Goal: Task Accomplishment & Management: Complete application form

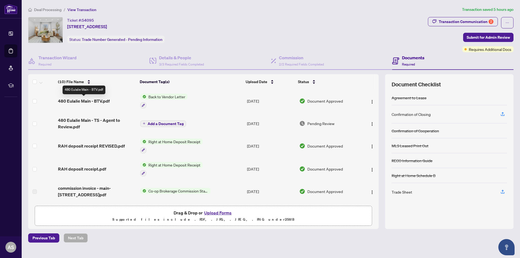
click at [104, 101] on span "480 Eulalie Main - BTV.pdf" at bounding box center [84, 101] width 52 height 6
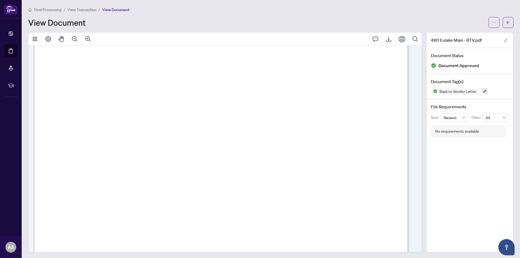
scroll to position [126, 0]
click at [81, 8] on span "View Transaction" at bounding box center [81, 9] width 29 height 5
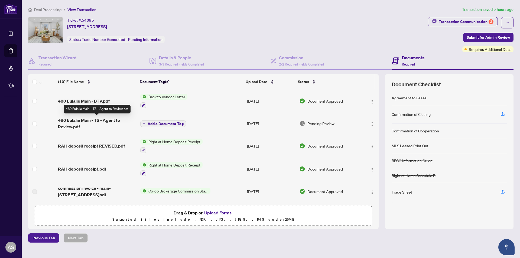
click at [84, 120] on span "480 Eulalie Main - TS - Agent to Review.pdf" at bounding box center [97, 123] width 78 height 13
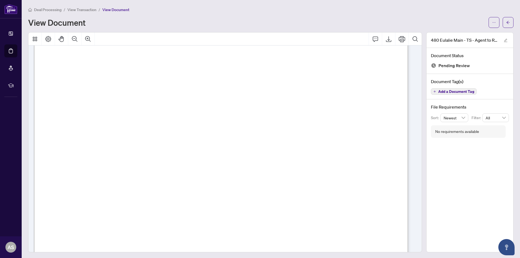
scroll to position [18, 0]
click at [385, 37] on icon "Export" at bounding box center [388, 39] width 6 height 6
click at [78, 9] on span "View Transaction" at bounding box center [81, 9] width 29 height 5
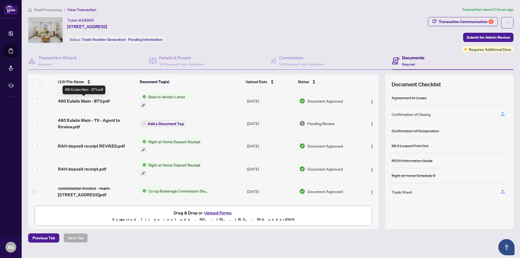
click at [105, 98] on span "480 Eulalie Main - BTV.pdf" at bounding box center [84, 101] width 52 height 6
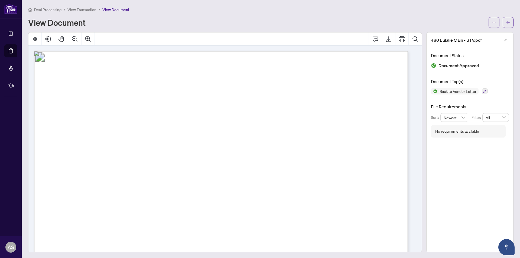
click at [76, 8] on span "View Transaction" at bounding box center [81, 9] width 29 height 5
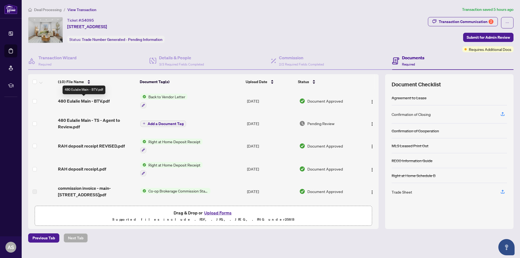
click at [106, 102] on span "480 Eulalie Main - BTV.pdf" at bounding box center [84, 101] width 52 height 6
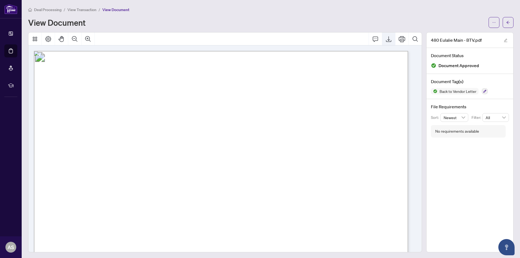
click at [385, 40] on icon "Export" at bounding box center [388, 39] width 6 height 6
click at [75, 11] on span "View Transaction" at bounding box center [81, 9] width 29 height 5
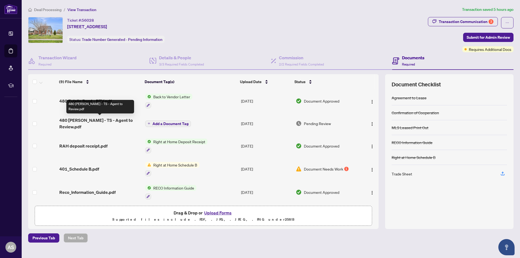
click at [100, 120] on span "480 Eulalie Bsmt - TS - Agent to Review.pdf" at bounding box center [99, 123] width 81 height 13
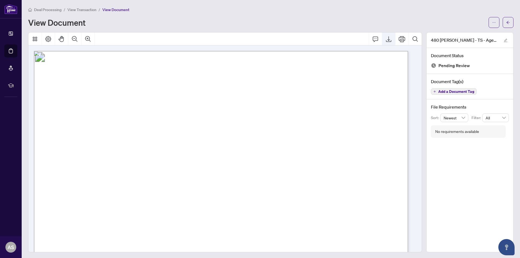
click at [385, 38] on icon "Export" at bounding box center [388, 39] width 6 height 6
click at [77, 10] on span "View Transaction" at bounding box center [81, 9] width 29 height 5
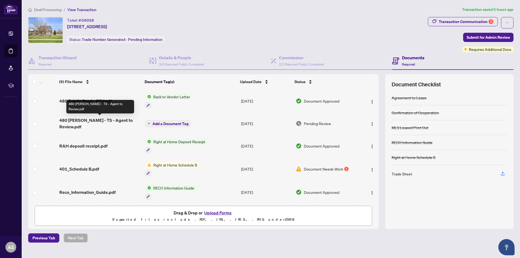
click at [96, 121] on span "480 [PERSON_NAME] - TS - Agent to Review.pdf" at bounding box center [99, 123] width 81 height 13
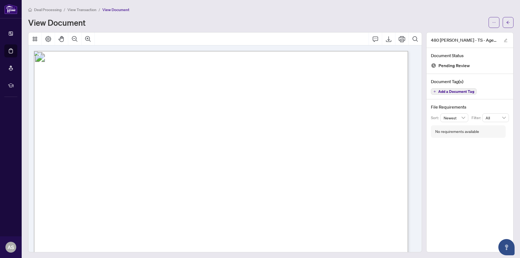
click at [89, 9] on span "View Transaction" at bounding box center [81, 9] width 29 height 5
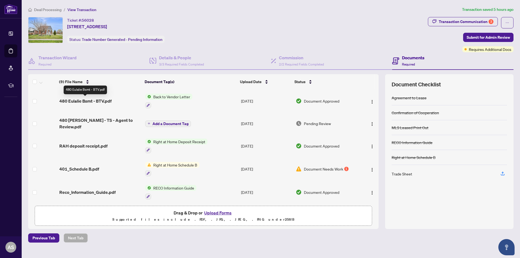
click at [87, 100] on span "480 Eulalie Bsmt - BTV.pdf" at bounding box center [85, 101] width 52 height 6
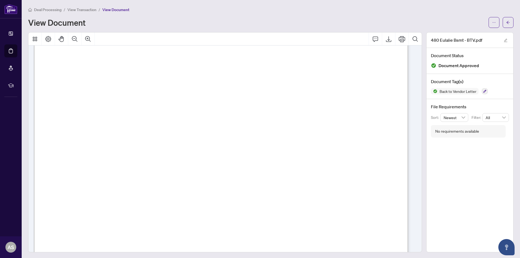
scroll to position [81, 0]
click at [385, 40] on icon "Export" at bounding box center [388, 39] width 6 height 6
click at [84, 11] on span "View Transaction" at bounding box center [81, 9] width 29 height 5
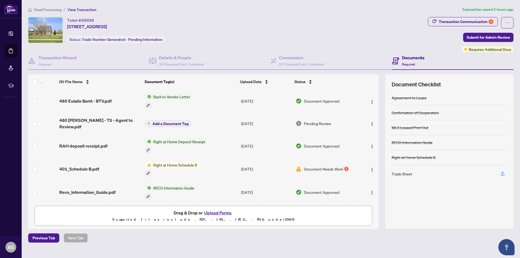
click at [172, 165] on span "Right at Home Schedule B" at bounding box center [175, 165] width 48 height 6
click at [344, 168] on div "1" at bounding box center [346, 169] width 4 height 4
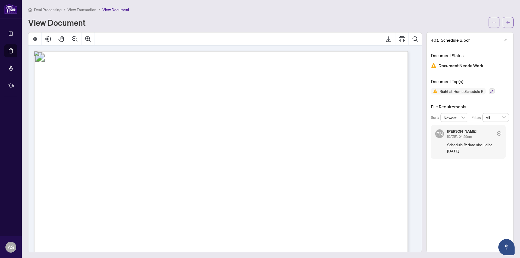
click at [76, 10] on span "View Transaction" at bounding box center [81, 9] width 29 height 5
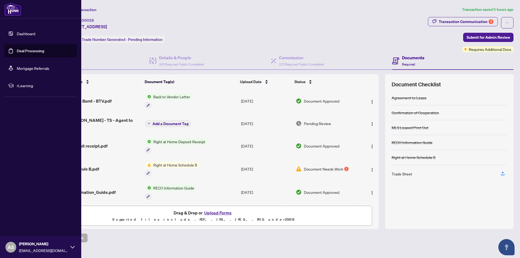
click at [28, 32] on link "Dashboard" at bounding box center [26, 33] width 18 height 5
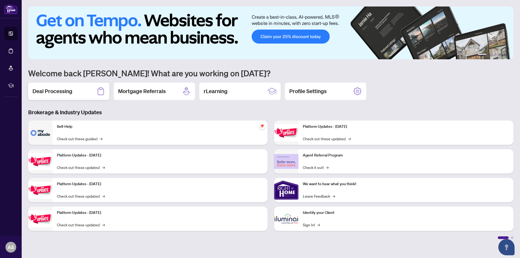
click at [54, 94] on h2 "Deal Processing" at bounding box center [52, 91] width 40 height 8
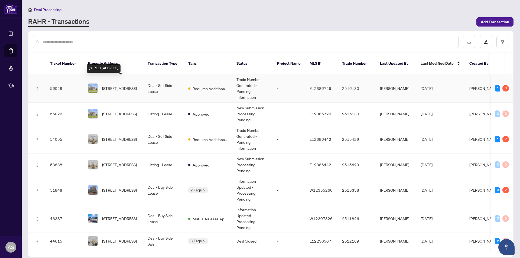
click at [115, 85] on span "480 Eulalie (Basement) Ave, Oshawa, Ontario L1H 2C7, Canada" at bounding box center [119, 88] width 35 height 6
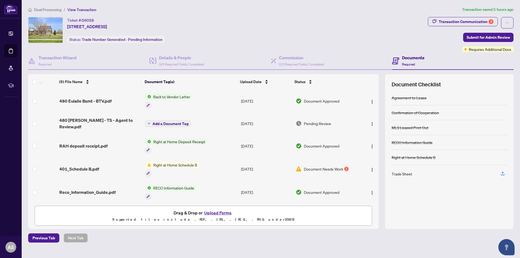
click at [221, 212] on button "Upload Forms" at bounding box center [217, 212] width 31 height 7
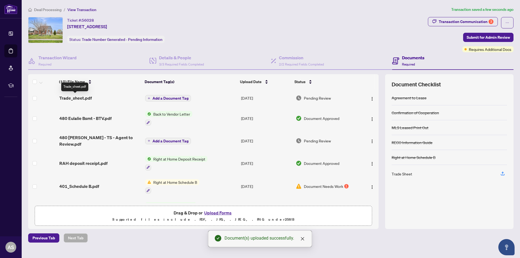
click at [65, 98] on span "Trade_sheet.pdf" at bounding box center [75, 98] width 32 height 6
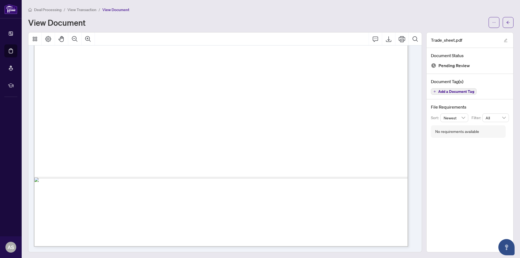
scroll to position [99, 0]
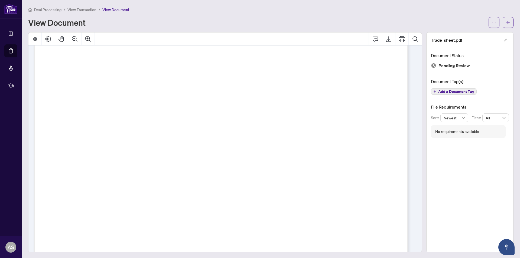
click at [90, 10] on span "View Transaction" at bounding box center [81, 9] width 29 height 5
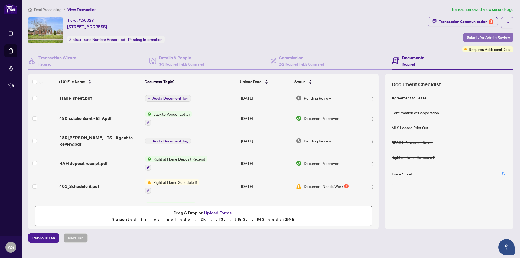
click at [481, 38] on span "Submit for Admin Review" at bounding box center [487, 37] width 43 height 9
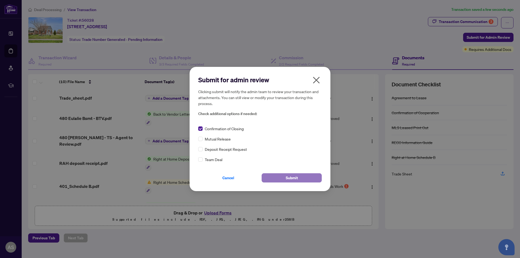
click at [281, 178] on button "Submit" at bounding box center [291, 177] width 60 height 9
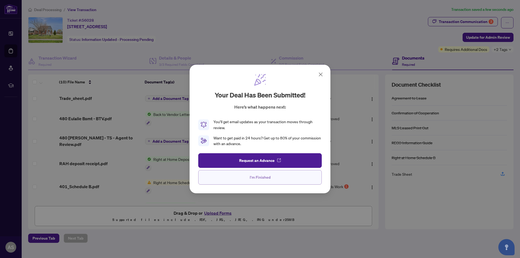
click at [269, 179] on span "I'm Finished" at bounding box center [260, 177] width 21 height 9
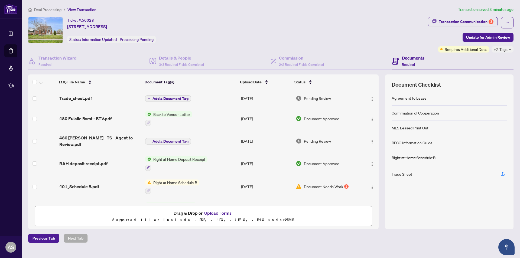
click at [56, 9] on span "Deal Processing" at bounding box center [47, 9] width 27 height 5
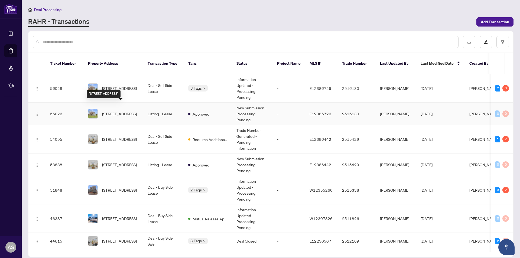
click at [118, 111] on span "480 Eulalie (Basement) Ave, Oshawa, Ontario L1H 2C7, Canada" at bounding box center [119, 114] width 35 height 6
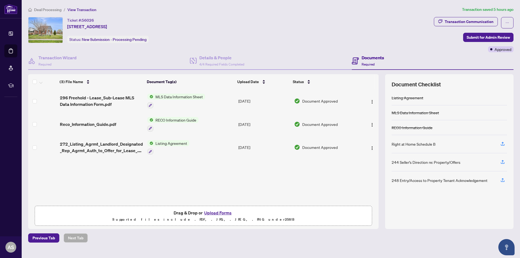
click at [56, 9] on span "Deal Processing" at bounding box center [47, 9] width 27 height 5
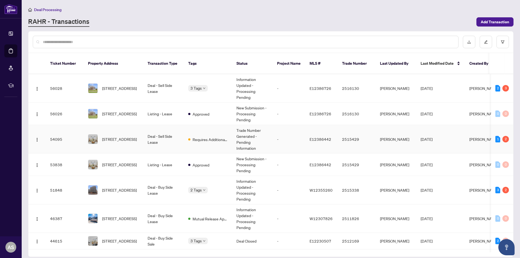
click at [157, 130] on td "Deal - Sell Side Lease" at bounding box center [163, 139] width 41 height 28
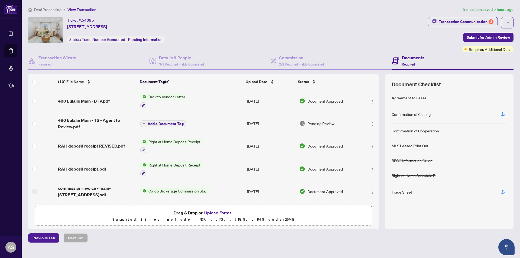
click at [214, 213] on button "Upload Forms" at bounding box center [217, 212] width 31 height 7
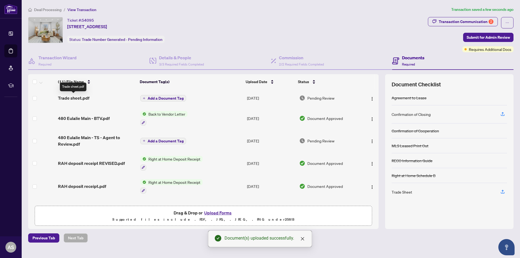
click at [65, 97] on span "Trade sheet.pdf" at bounding box center [73, 98] width 31 height 6
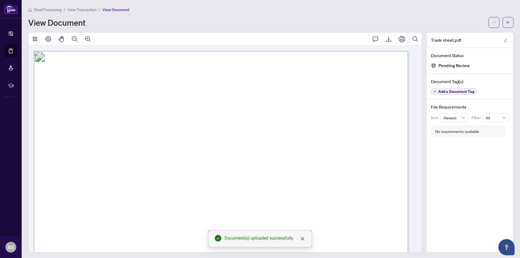
click at [90, 11] on span "View Transaction" at bounding box center [81, 9] width 29 height 5
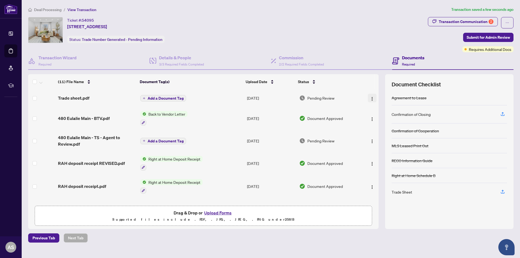
click at [370, 97] on img "button" at bounding box center [372, 99] width 4 height 4
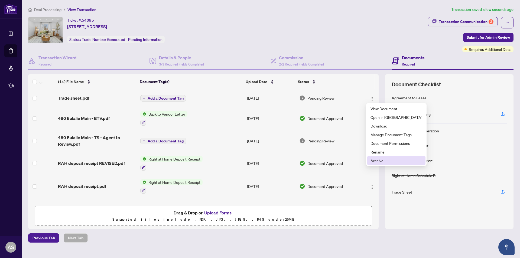
click at [379, 160] on span "Archive" at bounding box center [396, 161] width 52 height 6
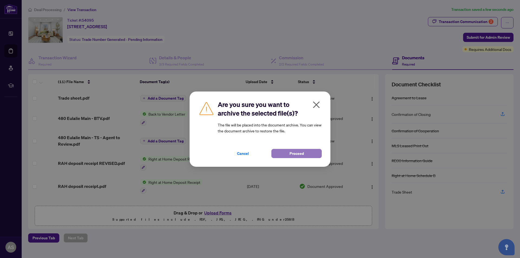
click at [302, 150] on span "Proceed" at bounding box center [296, 153] width 14 height 9
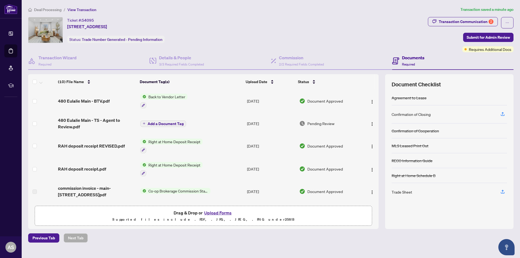
click at [56, 10] on span "Deal Processing" at bounding box center [47, 9] width 27 height 5
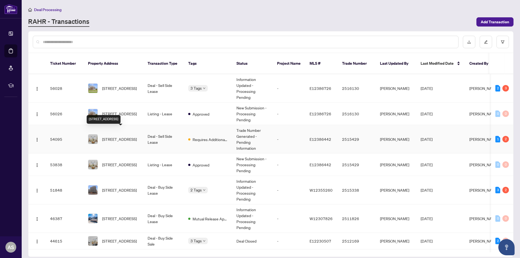
click at [116, 136] on span "[STREET_ADDRESS]" at bounding box center [119, 139] width 35 height 6
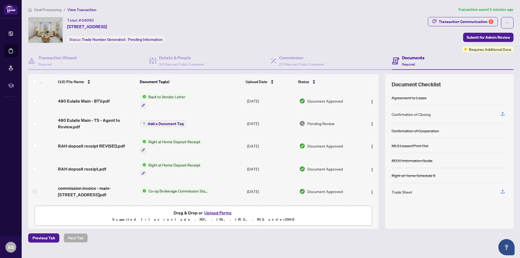
click at [222, 212] on button "Upload Forms" at bounding box center [217, 212] width 31 height 7
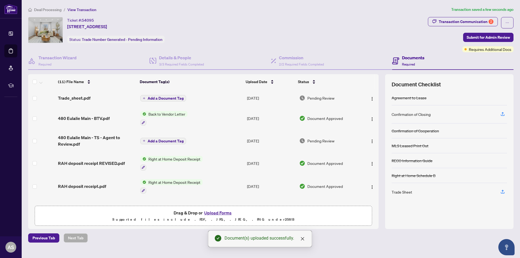
click at [78, 98] on span "Trade_sheet.pdf" at bounding box center [74, 98] width 32 height 6
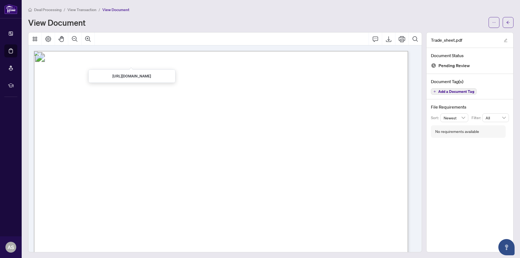
click at [78, 10] on span "View Transaction" at bounding box center [81, 9] width 29 height 5
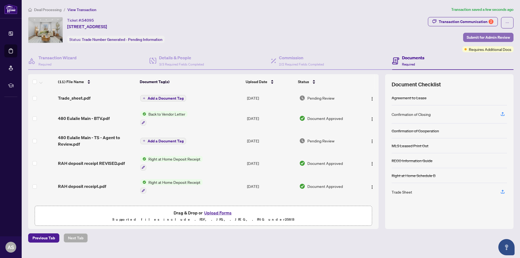
click at [481, 36] on span "Submit for Admin Review" at bounding box center [487, 37] width 43 height 9
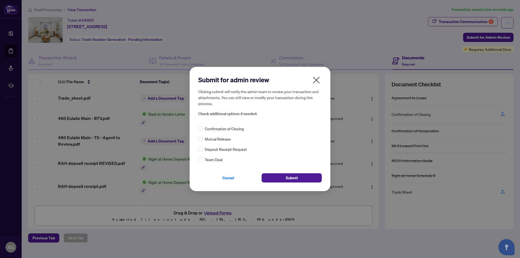
click at [222, 130] on span "Confirmation of Closing" at bounding box center [224, 129] width 39 height 6
click at [278, 178] on button "Submit" at bounding box center [291, 177] width 60 height 9
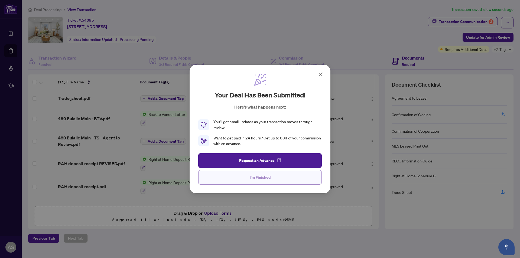
click at [260, 177] on span "I'm Finished" at bounding box center [260, 177] width 21 height 9
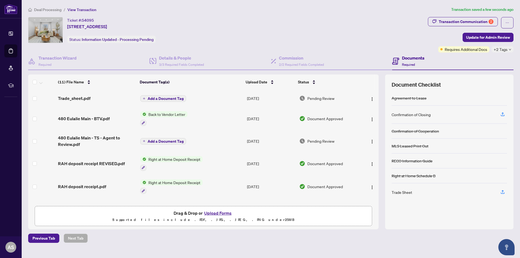
click at [47, 11] on span "Deal Processing" at bounding box center [47, 9] width 27 height 5
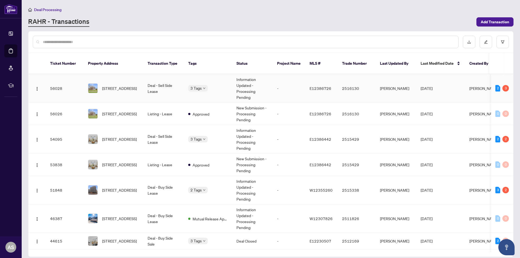
click at [150, 82] on td "Deal - Sell Side Lease" at bounding box center [163, 88] width 41 height 28
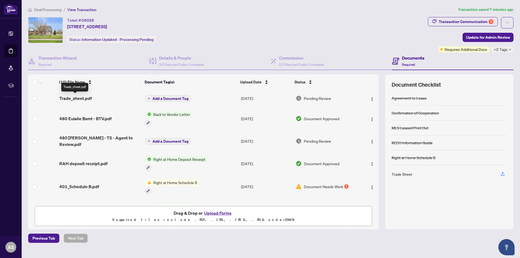
click at [86, 97] on span "Trade_sheet.pdf" at bounding box center [75, 98] width 32 height 6
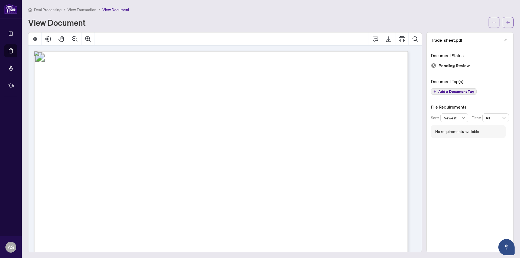
click at [79, 8] on span "View Transaction" at bounding box center [81, 9] width 29 height 5
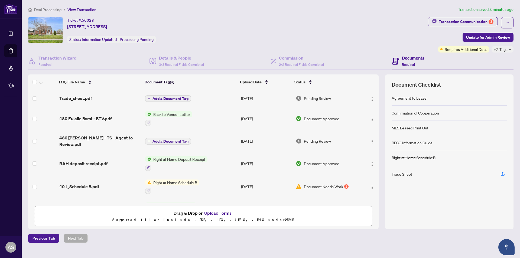
click at [42, 8] on span "Deal Processing" at bounding box center [47, 9] width 27 height 5
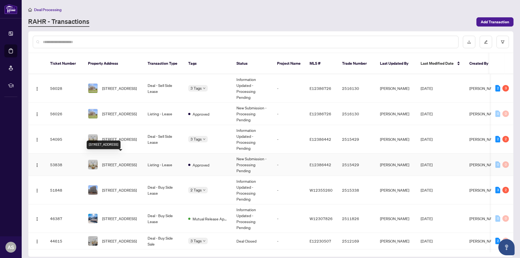
click at [119, 162] on span "[STREET_ADDRESS]" at bounding box center [119, 165] width 35 height 6
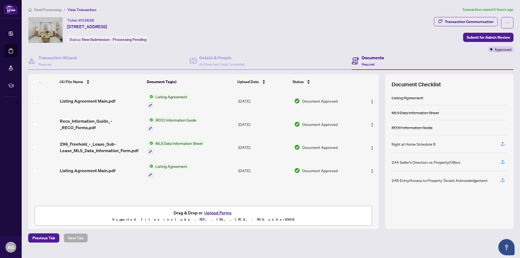
click at [51, 9] on span "Deal Processing" at bounding box center [47, 9] width 27 height 5
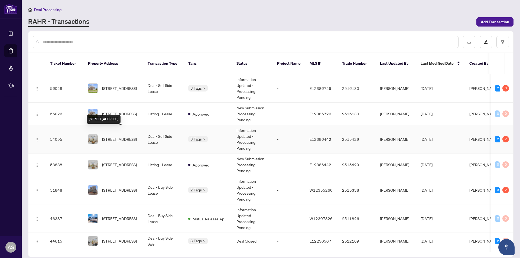
click at [132, 136] on span "[STREET_ADDRESS]" at bounding box center [119, 139] width 35 height 6
click at [132, 134] on main "Deal Processing RAHR - Transactions Add Transaction Ticket Number Property Addr…" at bounding box center [271, 129] width 498 height 258
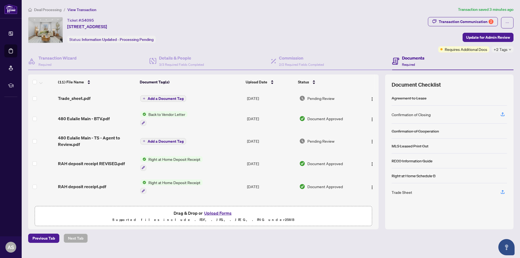
click at [45, 10] on span "Deal Processing" at bounding box center [47, 9] width 27 height 5
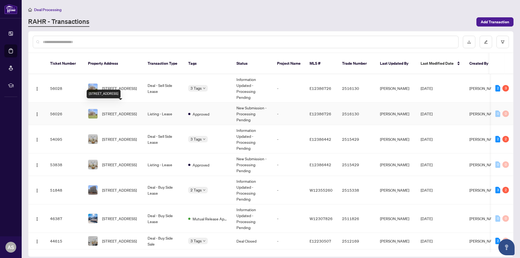
click at [117, 111] on span "480 Eulalie (Basement) Ave, Oshawa, Ontario L1H 2C7, Canada" at bounding box center [119, 114] width 35 height 6
click at [117, 104] on main "Deal Processing RAHR - Transactions Add Transaction Ticket Number Property Addr…" at bounding box center [271, 129] width 498 height 258
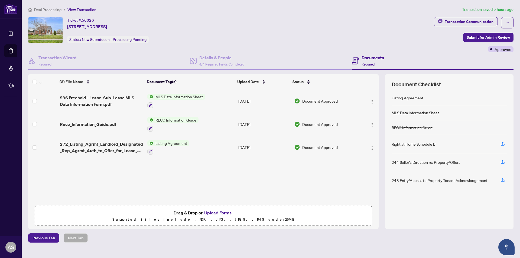
click at [52, 8] on span "Deal Processing" at bounding box center [47, 9] width 27 height 5
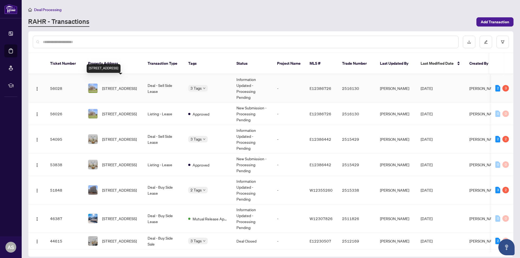
click at [110, 85] on span "480 Eulalie (Basement) Ave, Oshawa, Ontario L1H 2C7, Canada" at bounding box center [119, 88] width 35 height 6
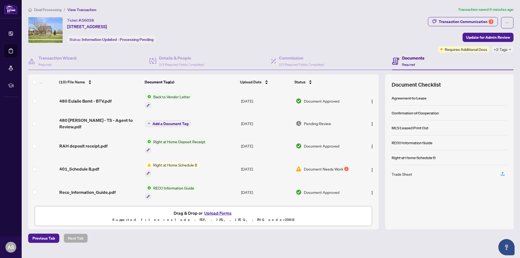
scroll to position [27, 0]
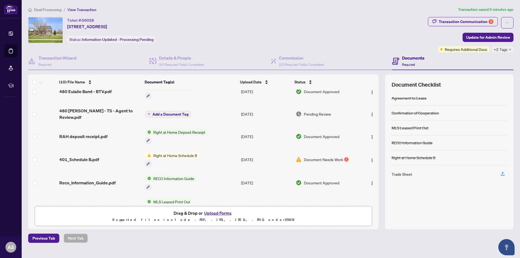
click at [185, 156] on span "Right at Home Schedule B" at bounding box center [175, 155] width 48 height 6
click at [345, 159] on div "1" at bounding box center [346, 159] width 4 height 4
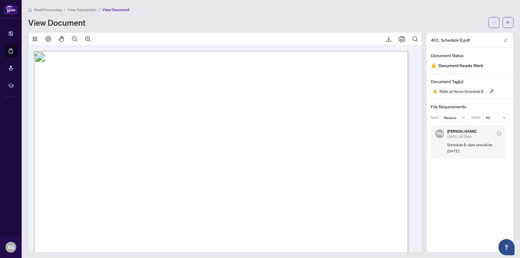
click at [89, 11] on span "View Transaction" at bounding box center [81, 9] width 29 height 5
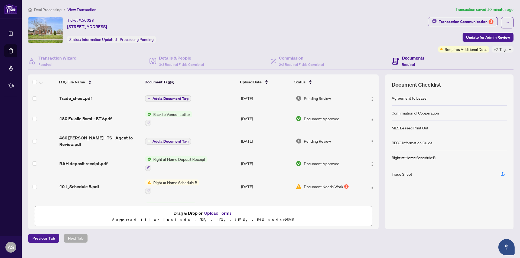
click at [52, 7] on span "Deal Processing" at bounding box center [47, 9] width 27 height 5
click at [53, 9] on span "Deal Processing" at bounding box center [47, 9] width 27 height 5
